Goal: Transaction & Acquisition: Purchase product/service

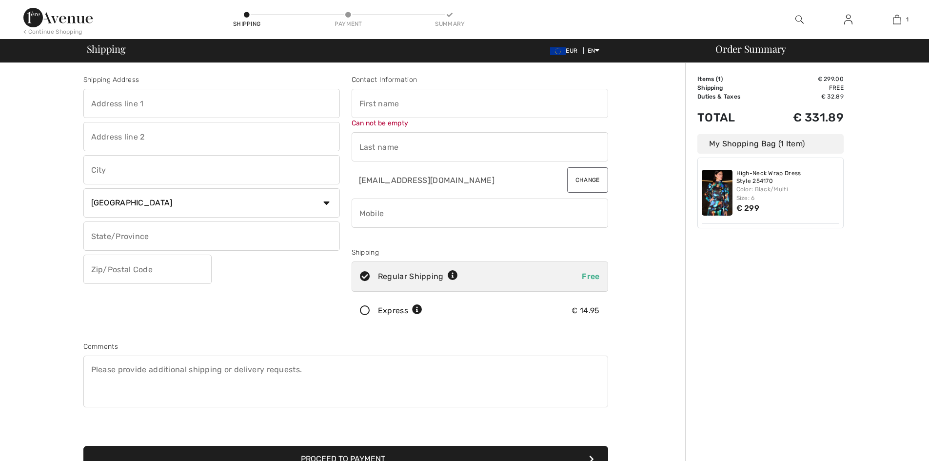
select select "BE"
click at [377, 101] on input "text" at bounding box center [480, 103] width 257 height 29
type input "e"
type input "Eveline"
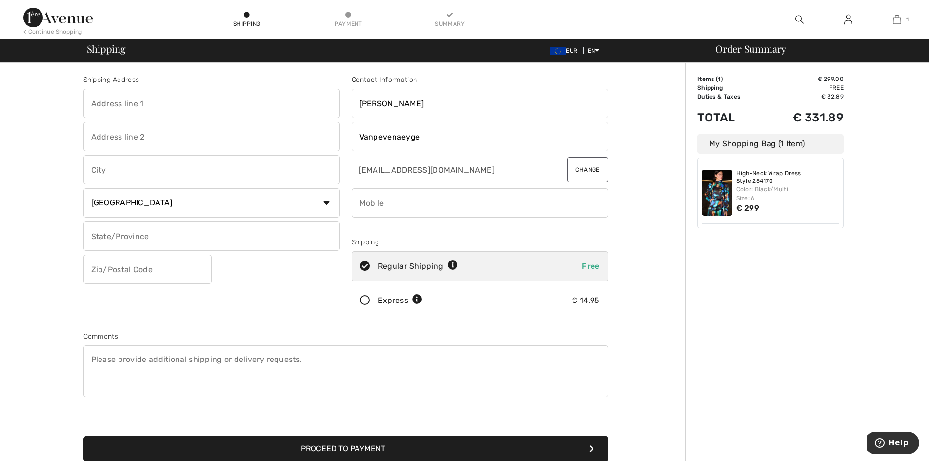
type input "Vanpevenaeyge"
click at [156, 100] on input "text" at bounding box center [211, 103] width 257 height 29
type input "[STREET_ADDRESS]"
type input "Ronse"
type input "Oost-Vlaanderen"
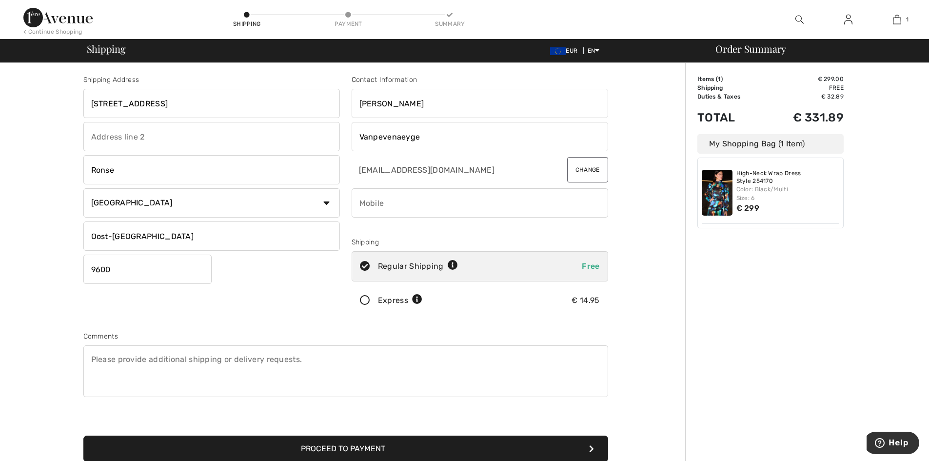
type input "9600"
click at [355, 374] on textarea at bounding box center [345, 371] width 525 height 52
click at [370, 203] on input "phone" at bounding box center [480, 202] width 257 height 29
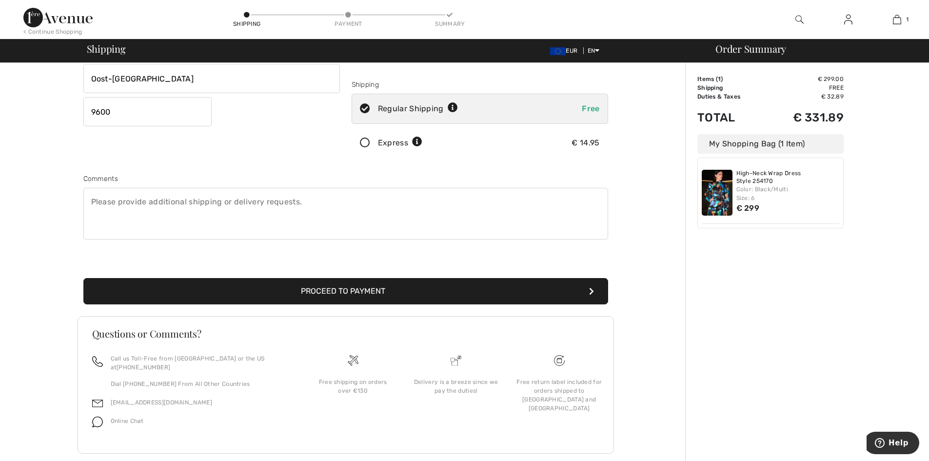
scroll to position [166, 0]
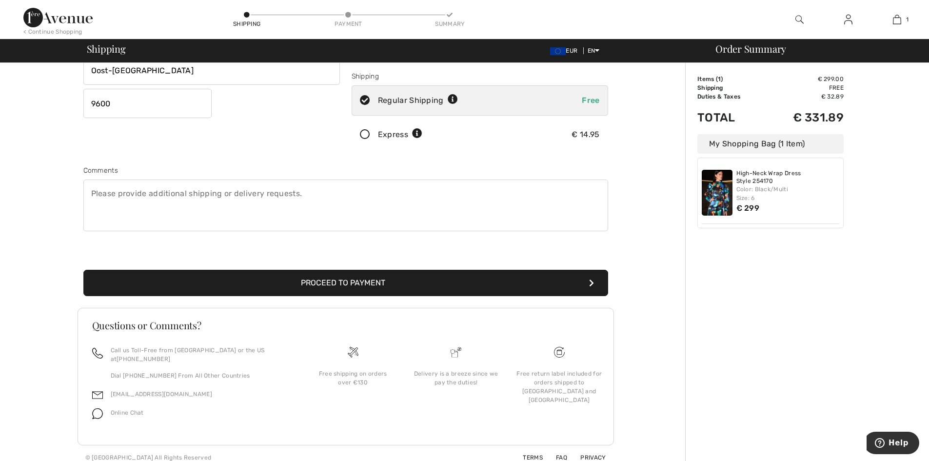
type input "32479576730"
click at [363, 285] on button "Proceed to Payment" at bounding box center [345, 283] width 525 height 26
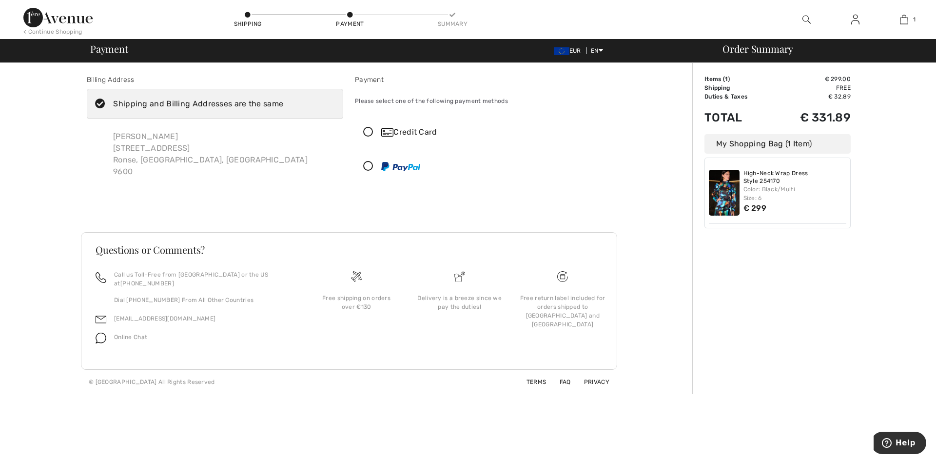
click at [366, 132] on icon at bounding box center [369, 132] width 26 height 10
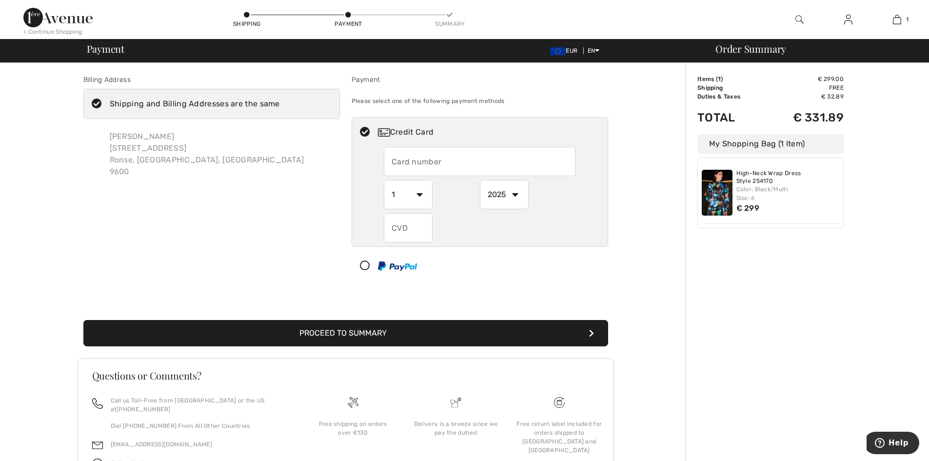
click at [539, 168] on input "text" at bounding box center [480, 161] width 192 height 29
type input "4871046542723755"
click at [413, 194] on select "1 2 3 4 5 6 7 8 9 10 11 12" at bounding box center [408, 194] width 49 height 29
select select "9"
click at [384, 180] on select "1 2 3 4 5 6 7 8 9 10 11 12" at bounding box center [408, 194] width 49 height 29
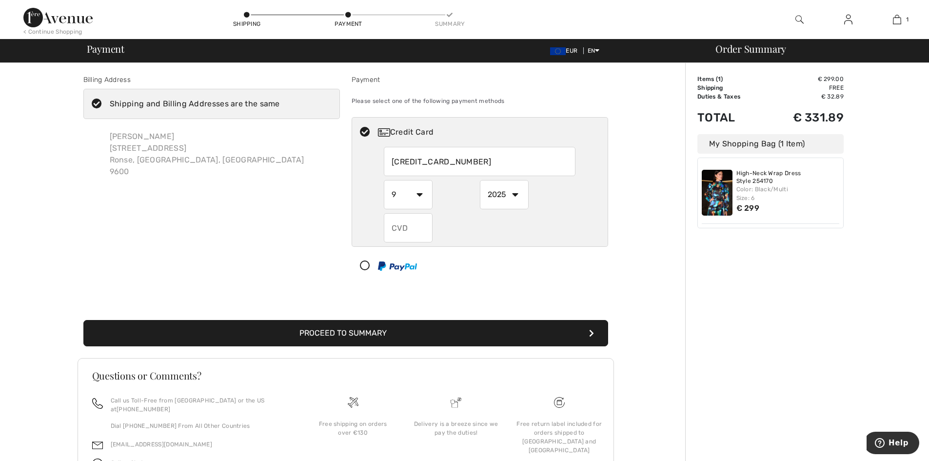
click at [515, 193] on select "2025 2026 2027 2028 2029 2030 2031 2032 2033 2034 2035" at bounding box center [504, 194] width 49 height 29
select select "2026"
click at [480, 180] on select "2025 2026 2027 2028 2029 2030 2031 2032 2033 2034 2035" at bounding box center [504, 194] width 49 height 29
click at [401, 231] on input "text" at bounding box center [408, 227] width 49 height 29
type input "580"
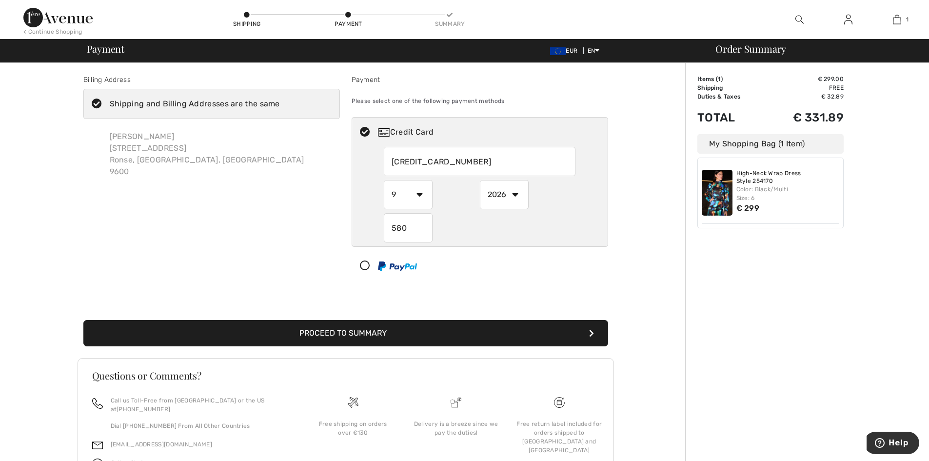
click at [499, 335] on button "Proceed to Summary" at bounding box center [345, 333] width 525 height 26
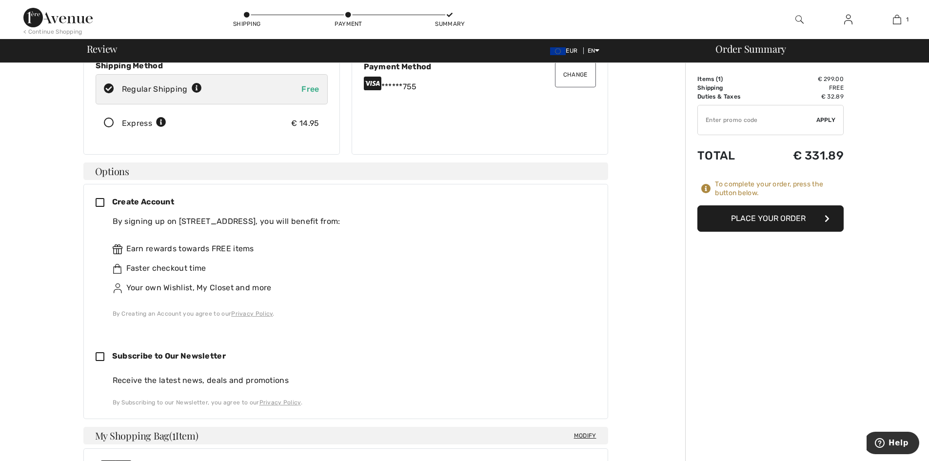
scroll to position [146, 0]
click at [101, 200] on icon at bounding box center [104, 203] width 17 height 10
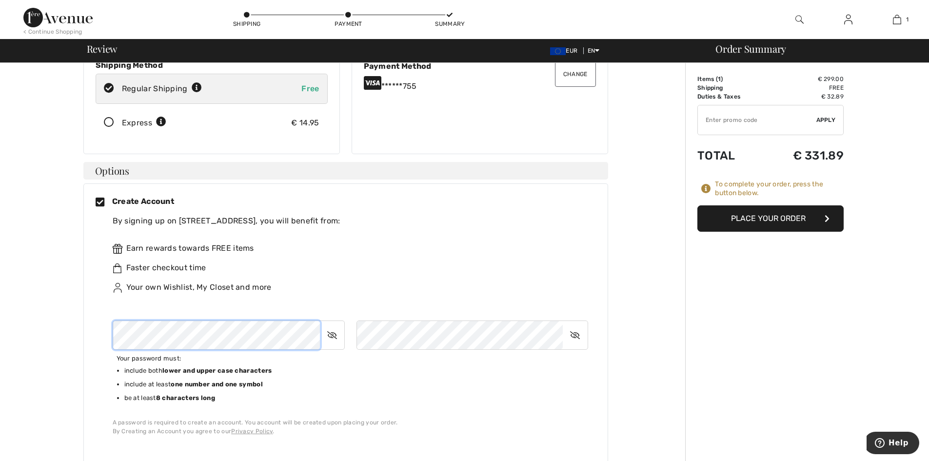
click at [96, 332] on div "Create Account By signing up on 1ère Avenue, you will benefit from: Earn reward…" at bounding box center [346, 316] width 500 height 240
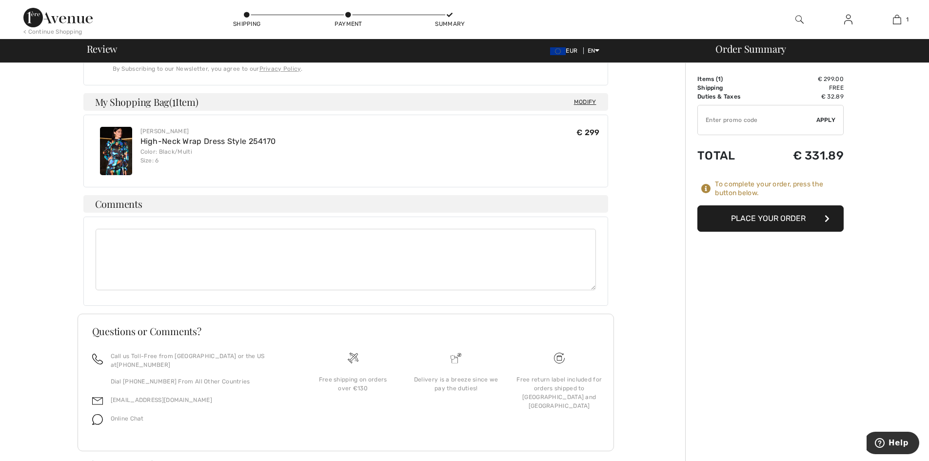
scroll to position [603, 0]
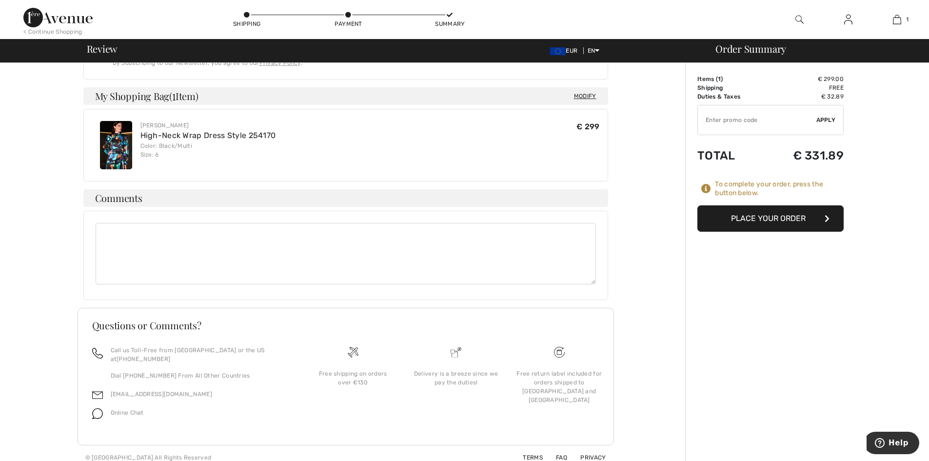
click at [794, 214] on button "Place Your Order" at bounding box center [770, 218] width 146 height 26
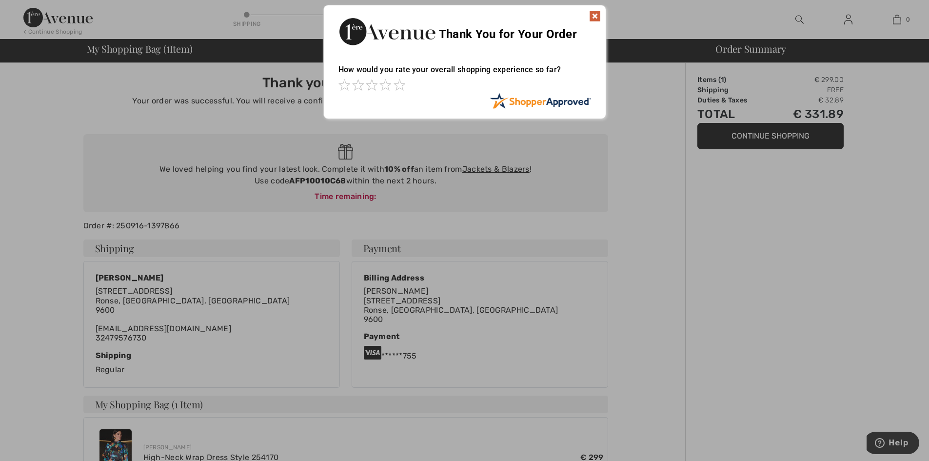
click at [594, 15] on img at bounding box center [595, 16] width 12 height 12
